Goal: Task Accomplishment & Management: Manage account settings

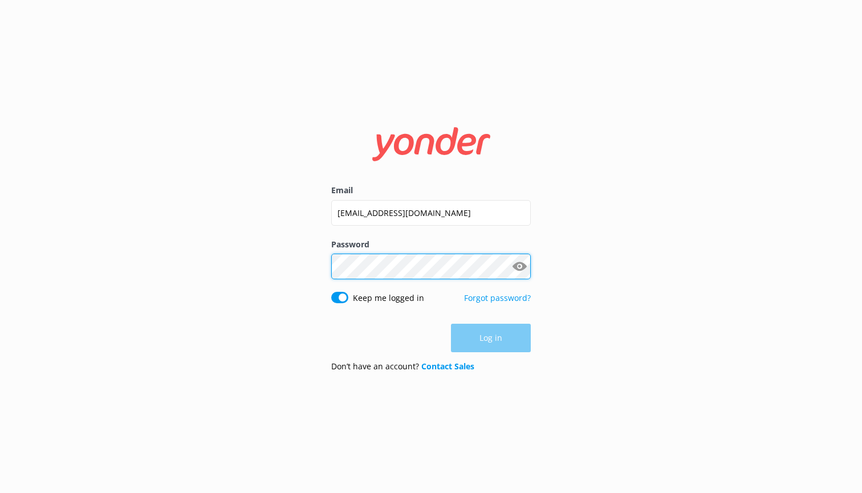
click at [491, 338] on button "Log in" at bounding box center [491, 338] width 80 height 28
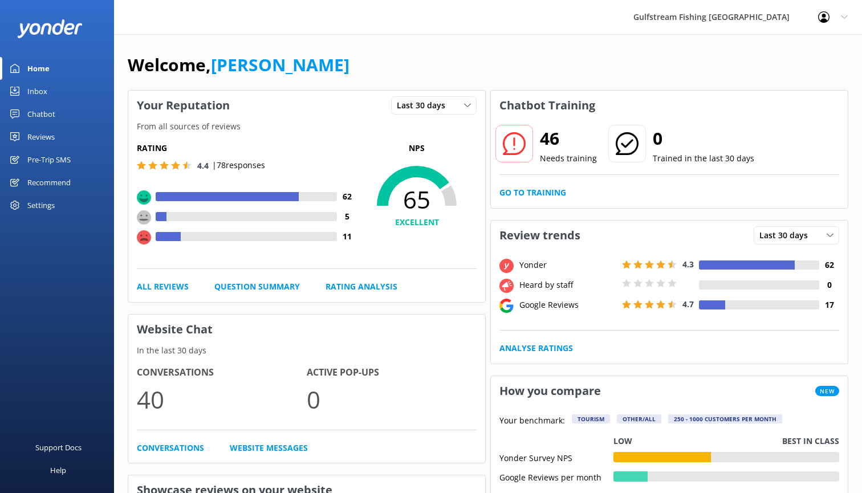
click at [51, 161] on div "Pre-Trip SMS" at bounding box center [48, 159] width 43 height 23
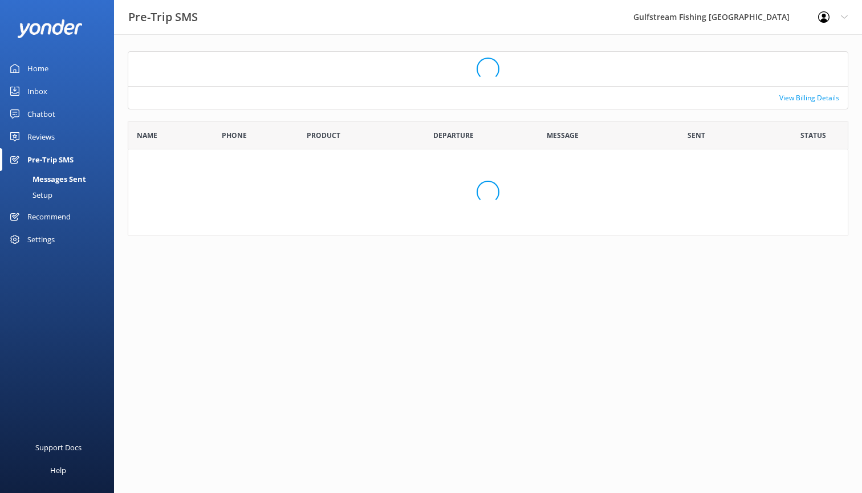
scroll to position [99, 720]
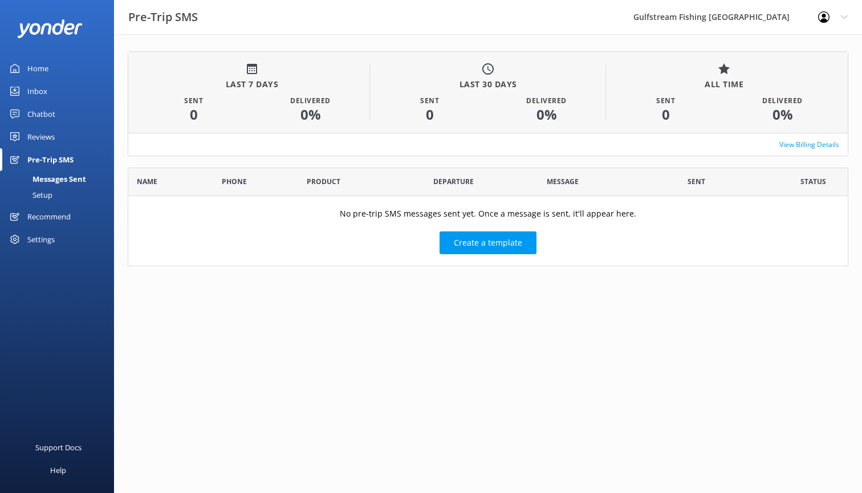
click at [58, 182] on div "Messages Sent" at bounding box center [46, 179] width 79 height 16
click at [48, 199] on div "Setup" at bounding box center [30, 195] width 46 height 16
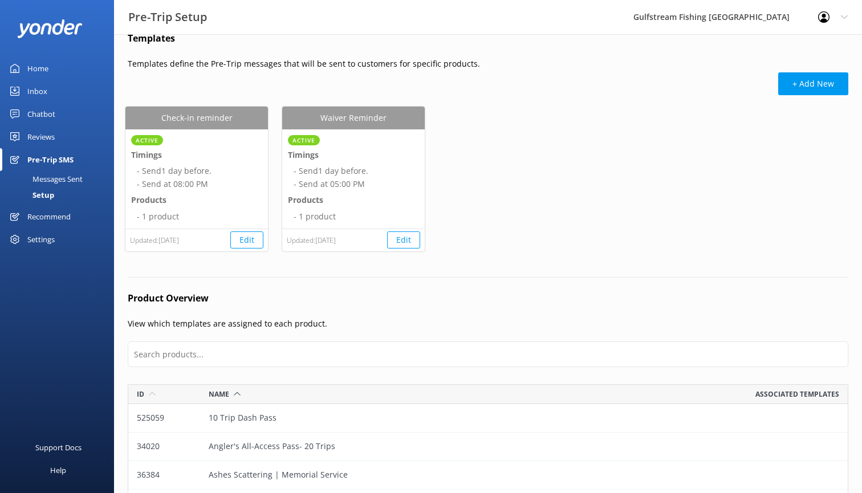
scroll to position [18, 0]
